Goal: Navigation & Orientation: Find specific page/section

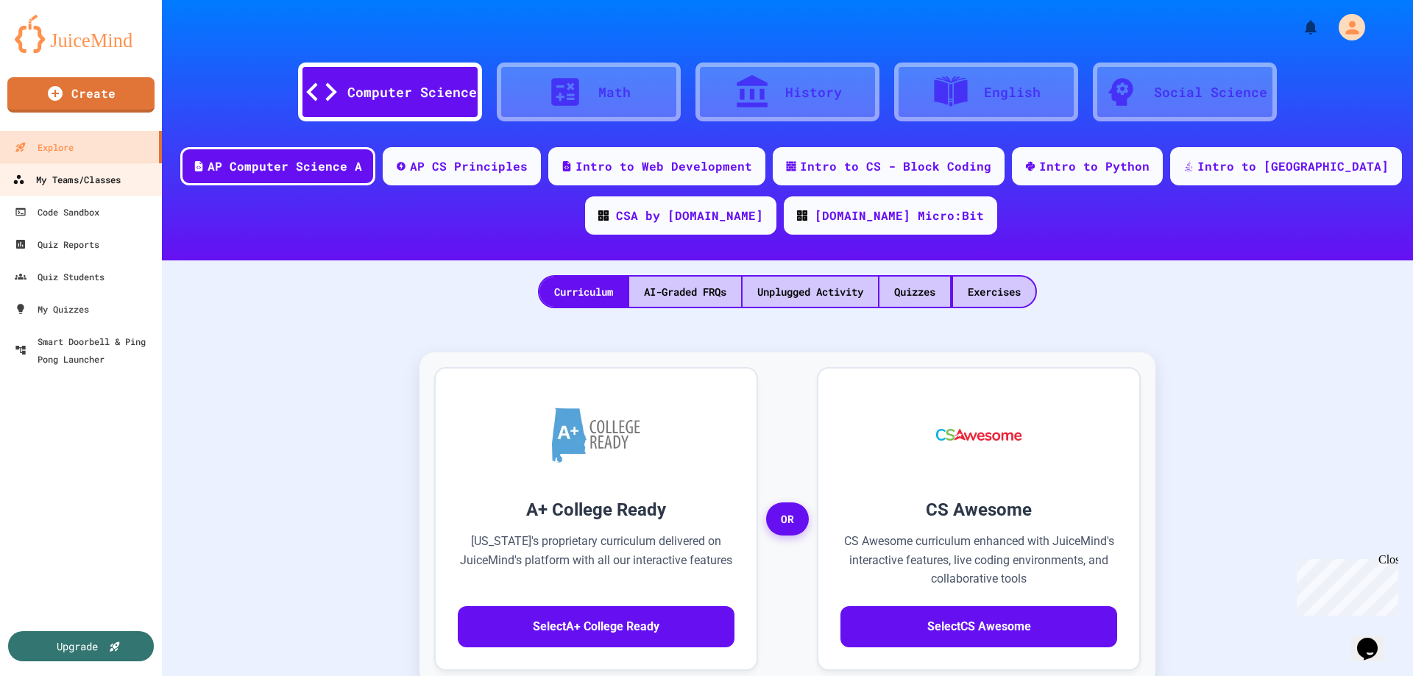
click at [96, 180] on div "My Teams/Classes" at bounding box center [67, 180] width 108 height 18
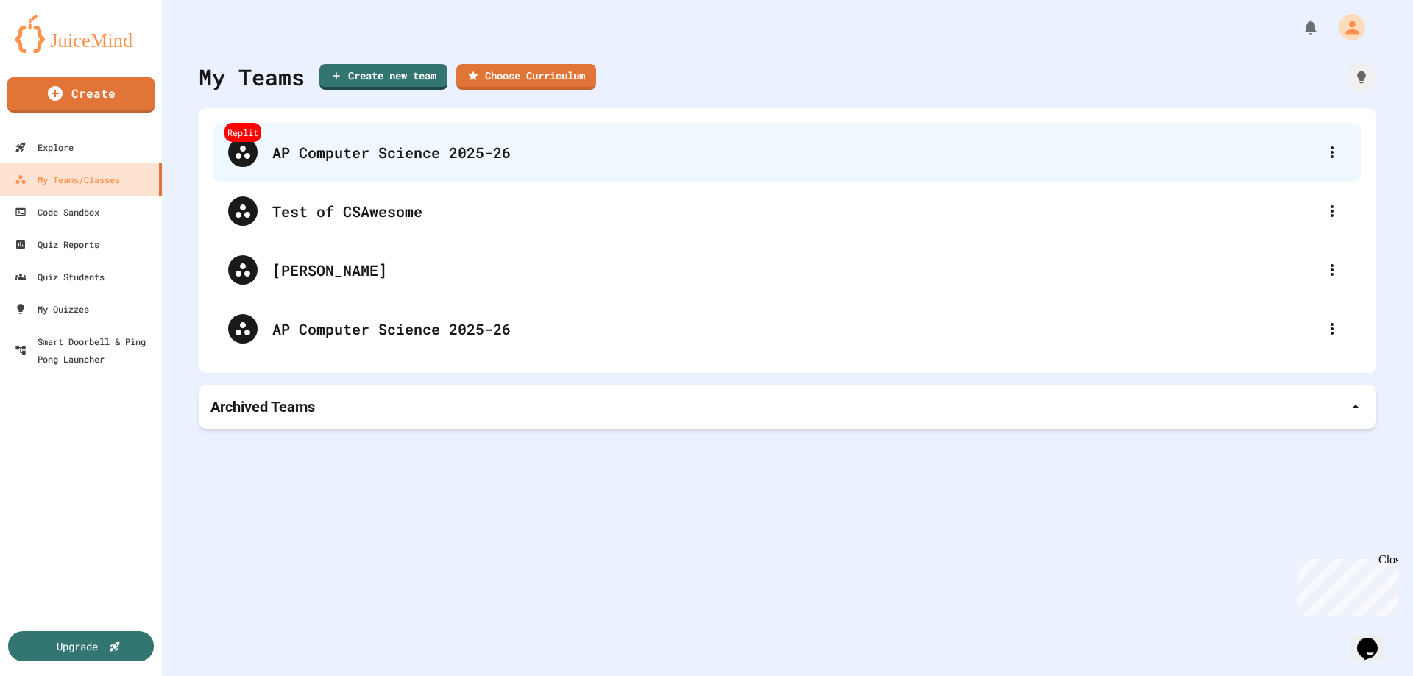
click at [344, 163] on div "AP Computer Science 2025-26" at bounding box center [794, 152] width 1045 height 22
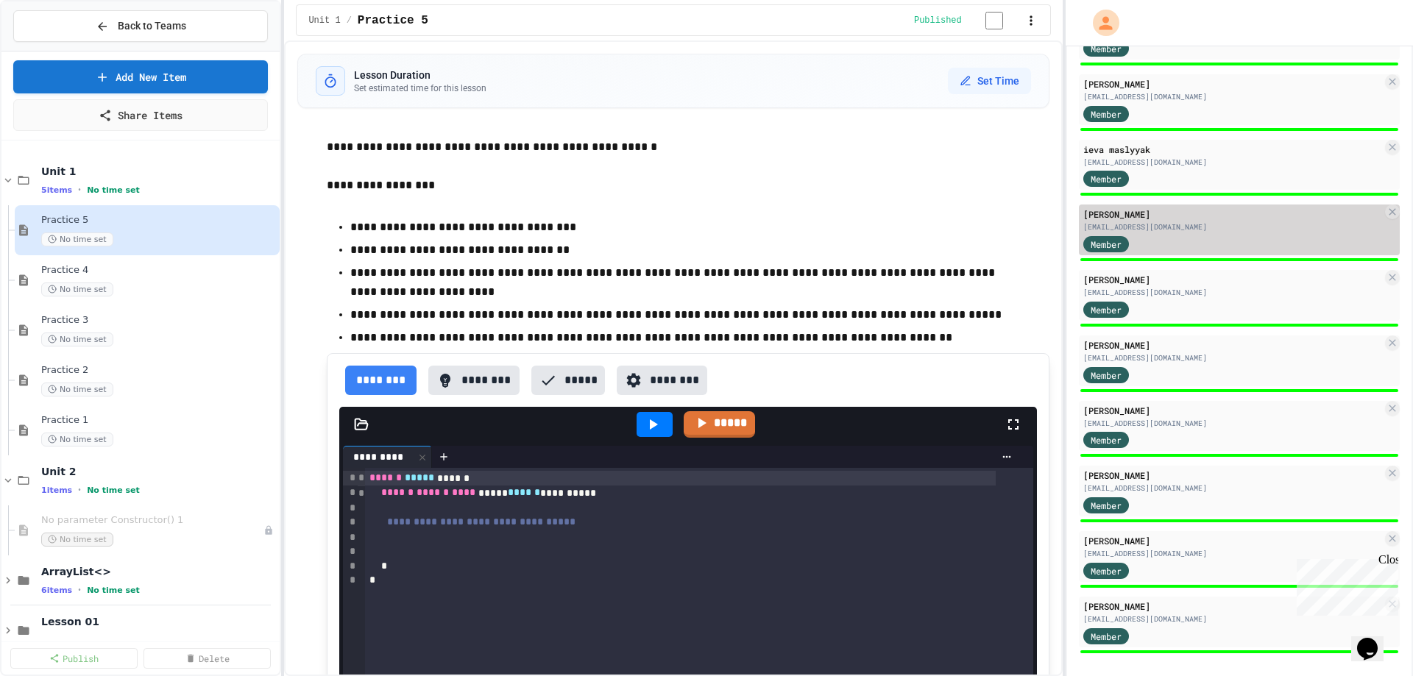
scroll to position [771, 0]
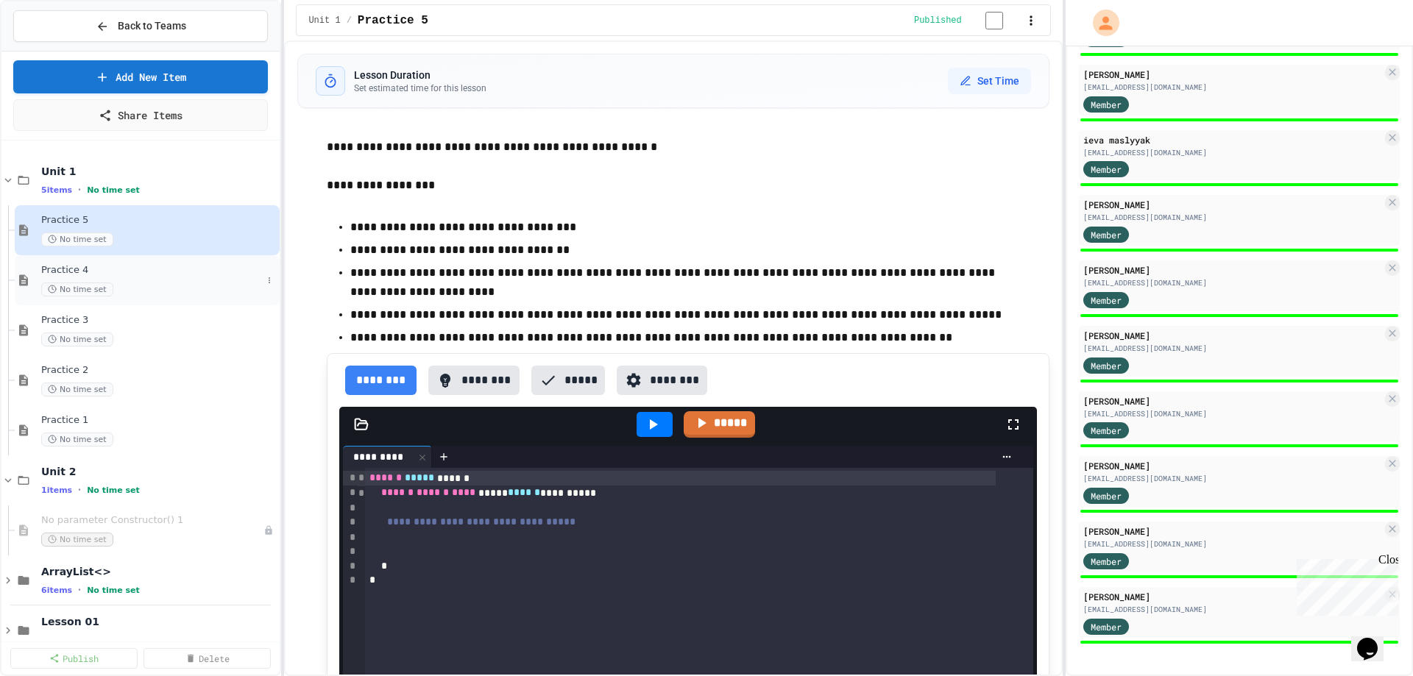
click at [102, 273] on span "Practice 4" at bounding box center [151, 270] width 221 height 13
